Goal: Task Accomplishment & Management: Use online tool/utility

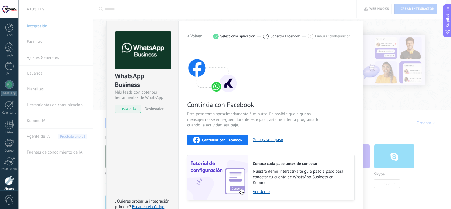
scroll to position [6, 0]
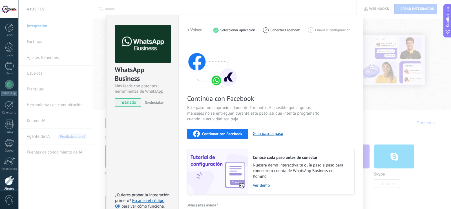
click at [200, 29] on h2 "< Volver" at bounding box center [194, 29] width 15 height 5
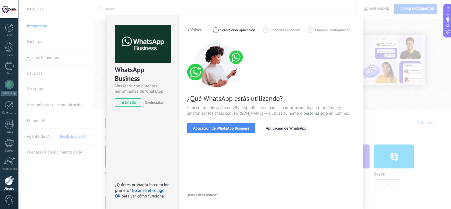
click at [223, 12] on div "WhatsApp Business Más leads con potentes herramientas de WhatsApp instalado Des…" at bounding box center [234, 104] width 433 height 209
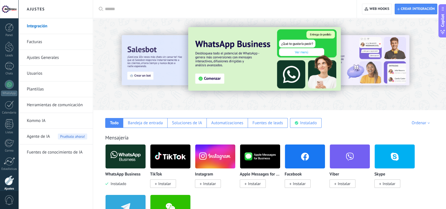
click at [215, 183] on span "Instalar" at bounding box center [209, 183] width 13 height 5
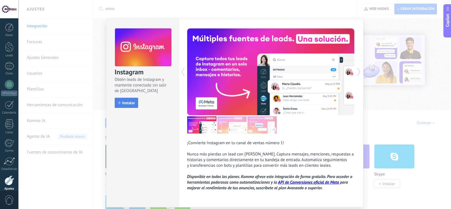
click at [130, 107] on button "Instalar" at bounding box center [126, 103] width 23 height 10
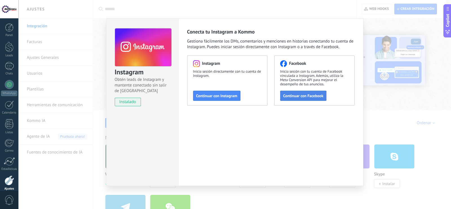
click at [304, 96] on span "Continuar con Facebook" at bounding box center [303, 96] width 40 height 4
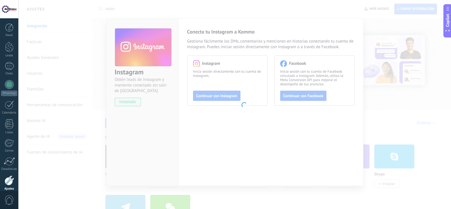
click at [239, 154] on body ".abccls-1,.abccls-2{fill-rule:evenodd}.abccls-2{fill:#fff} .abfcls-1{fill:none}…" at bounding box center [225, 104] width 451 height 209
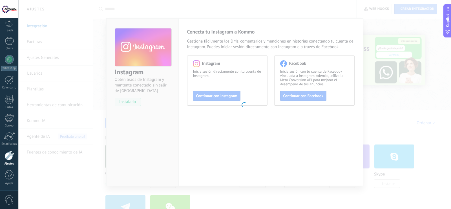
scroll to position [25, 0]
click at [213, 139] on body ".abccls-1,.abccls-2{fill-rule:evenodd}.abccls-2{fill:#fff} .abfcls-1{fill:none}…" at bounding box center [225, 104] width 451 height 209
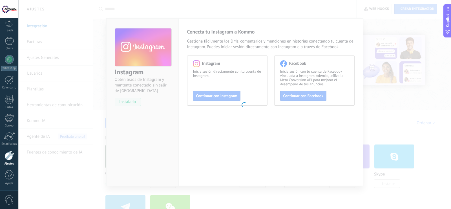
drag, startPoint x: 98, startPoint y: 19, endPoint x: 80, endPoint y: 16, distance: 17.4
click at [95, 16] on body ".abccls-1,.abccls-2{fill-rule:evenodd}.abccls-2{fill:#fff} .abfcls-1{fill:none}…" at bounding box center [225, 104] width 451 height 209
